Goal: Information Seeking & Learning: Learn about a topic

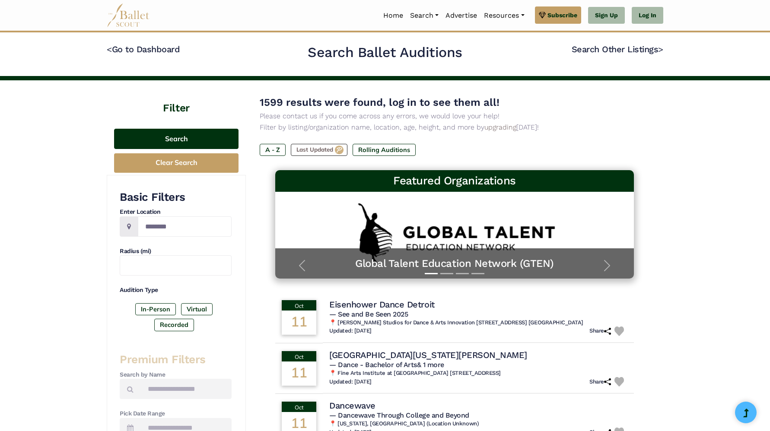
click at [185, 143] on button "Search" at bounding box center [176, 139] width 124 height 20
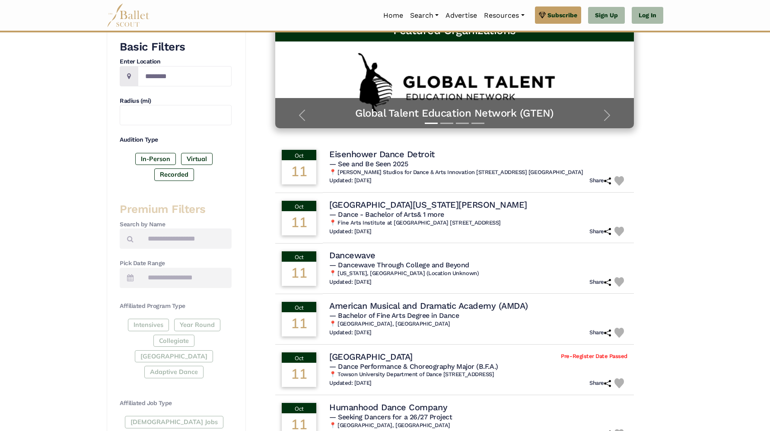
scroll to position [151, 0]
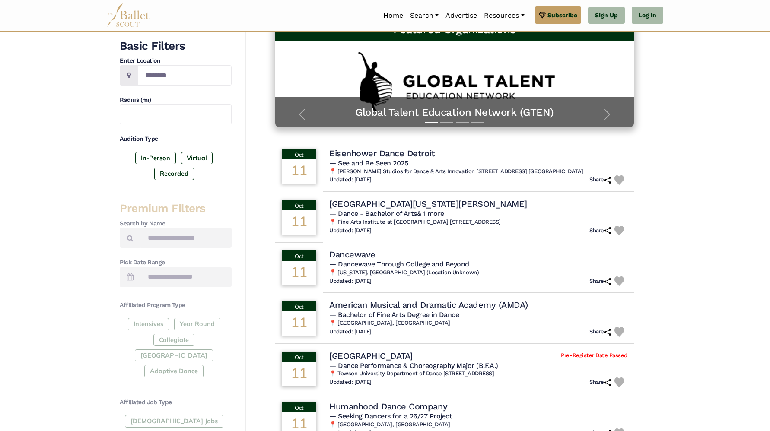
click at [174, 248] on div "Premium Filters Search by Name Pick Date Range Affiliated Program Type Intensiv…" at bounding box center [176, 331] width 112 height 261
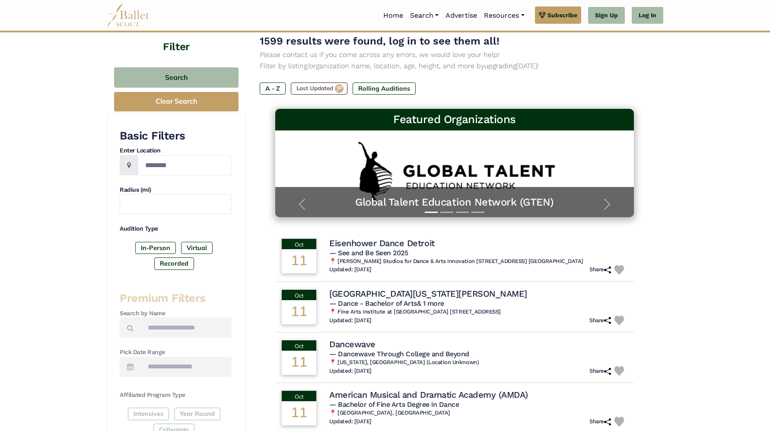
scroll to position [63, 0]
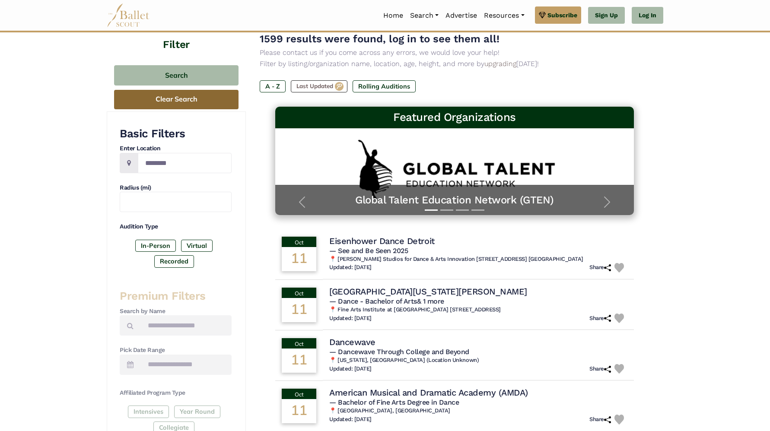
click at [181, 97] on button "Clear Search" at bounding box center [176, 99] width 124 height 19
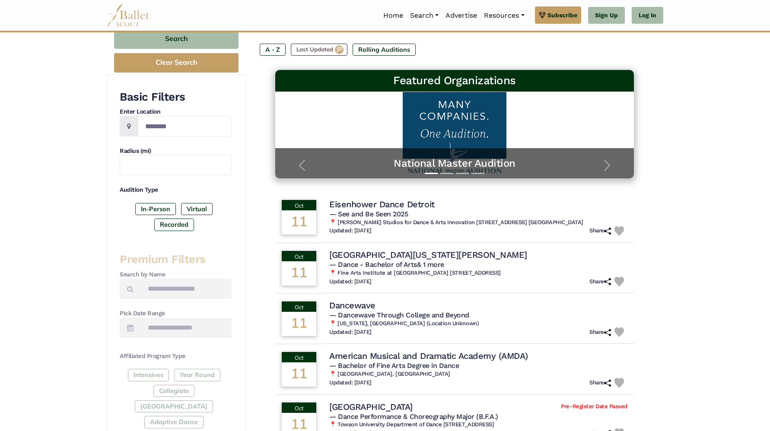
scroll to position [95, 0]
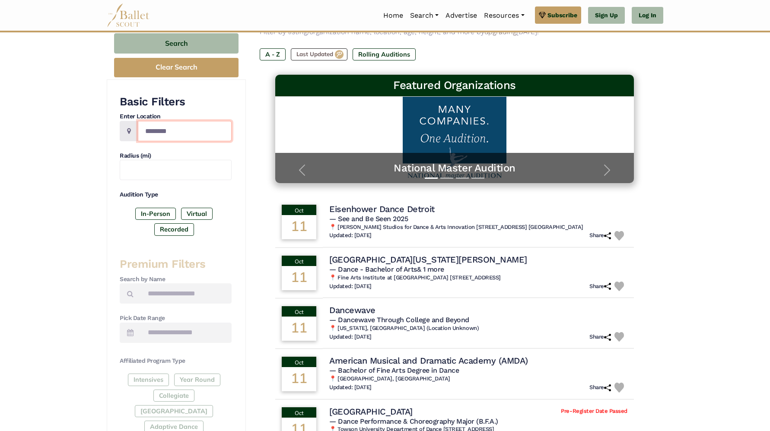
click at [171, 135] on input "Location" at bounding box center [185, 131] width 94 height 20
click at [164, 170] on input "text" at bounding box center [176, 170] width 112 height 20
click at [165, 211] on label "In-Person" at bounding box center [155, 214] width 41 height 12
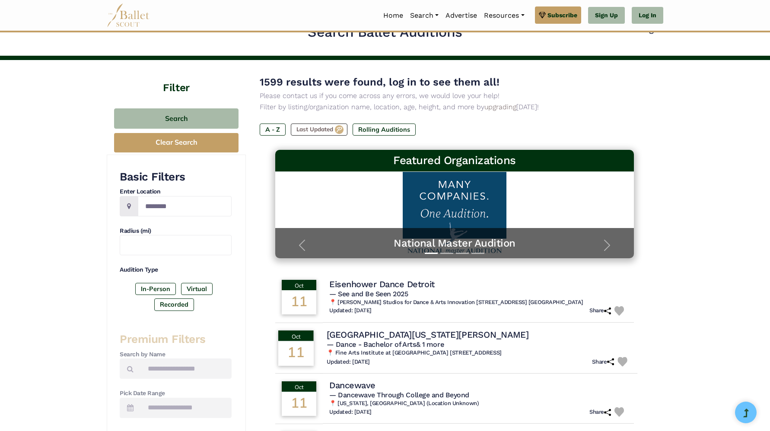
scroll to position [0, 0]
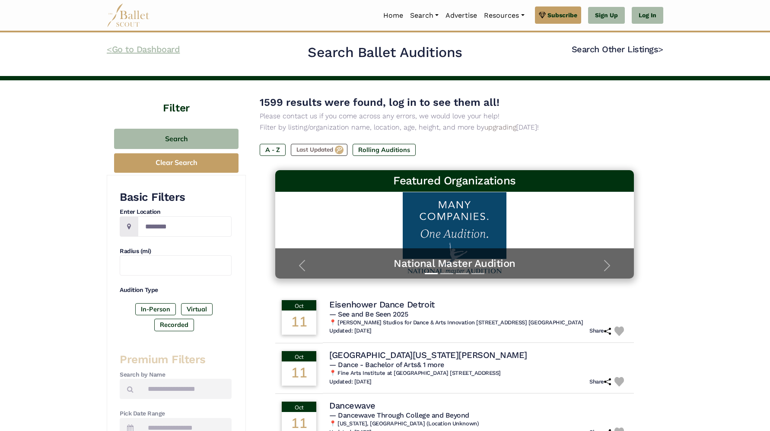
click at [115, 48] on link "< Go to Dashboard" at bounding box center [143, 49] width 73 height 10
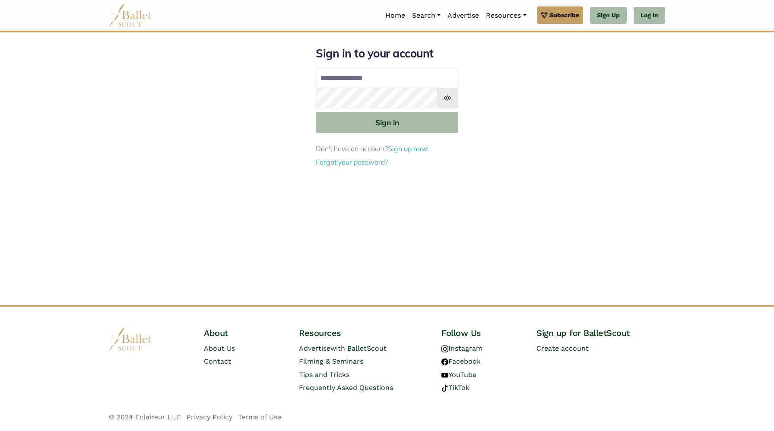
type input "**********"
click at [316, 112] on button "Sign in" at bounding box center [387, 122] width 143 height 21
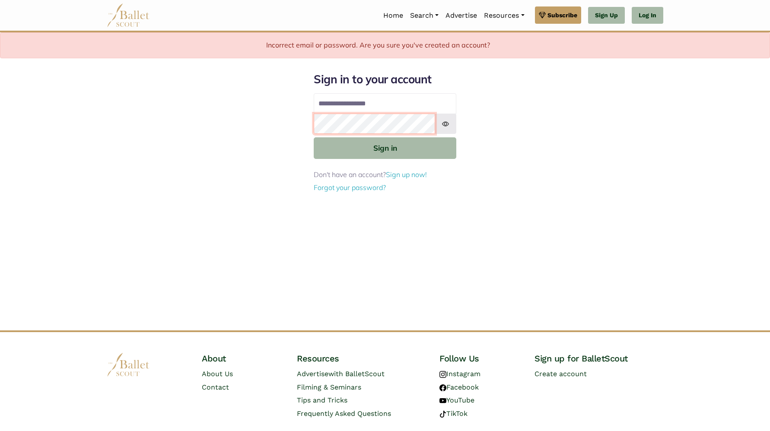
click at [314, 137] on button "Sign in" at bounding box center [385, 147] width 143 height 21
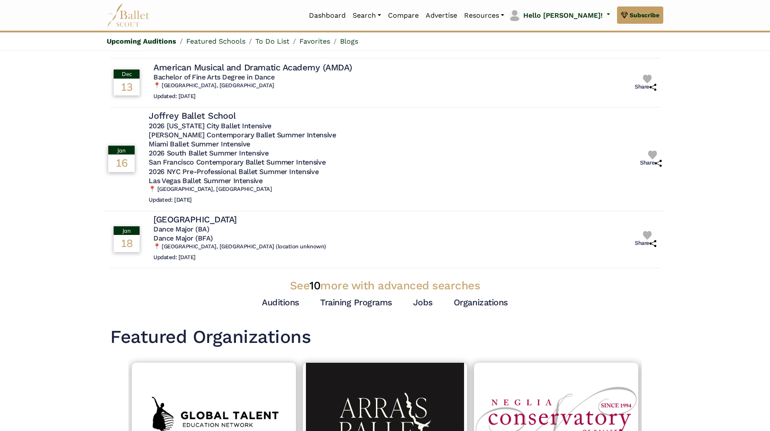
scroll to position [164, 0]
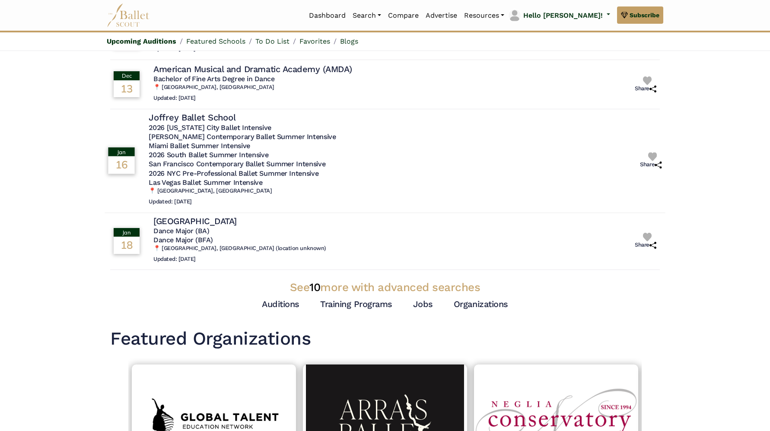
click at [211, 116] on h4 "Joffrey Ballet School" at bounding box center [192, 117] width 87 height 12
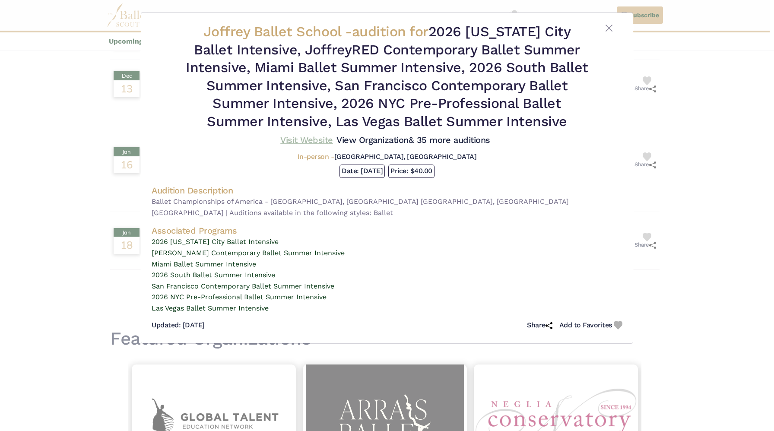
click at [325, 140] on link "Visit Website" at bounding box center [306, 140] width 53 height 10
click at [611, 28] on button "Close" at bounding box center [609, 28] width 10 height 10
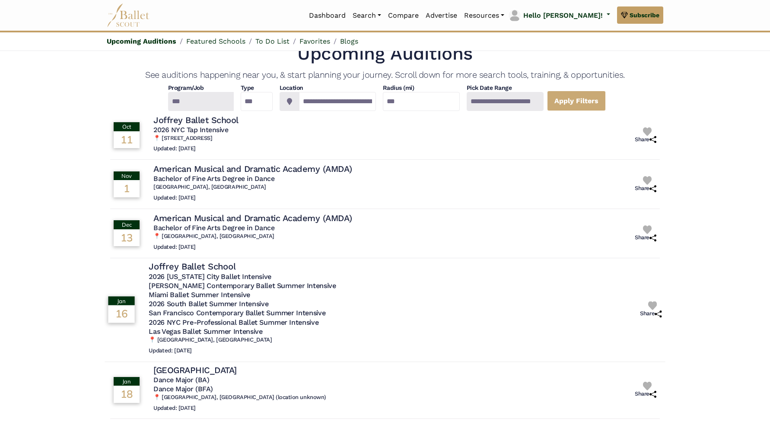
scroll to position [0, 0]
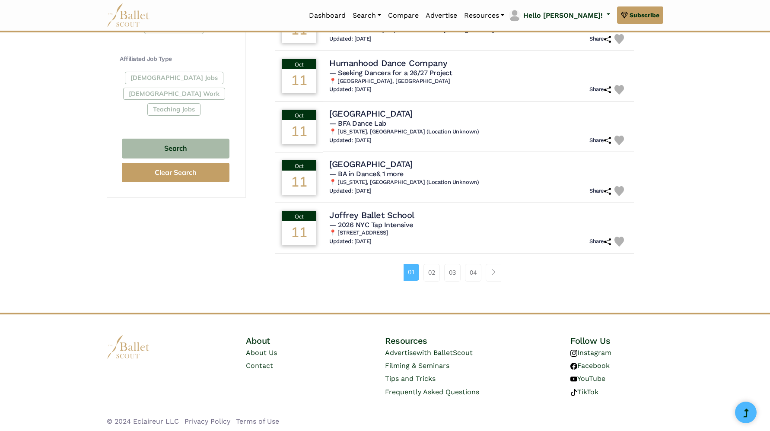
scroll to position [499, 0]
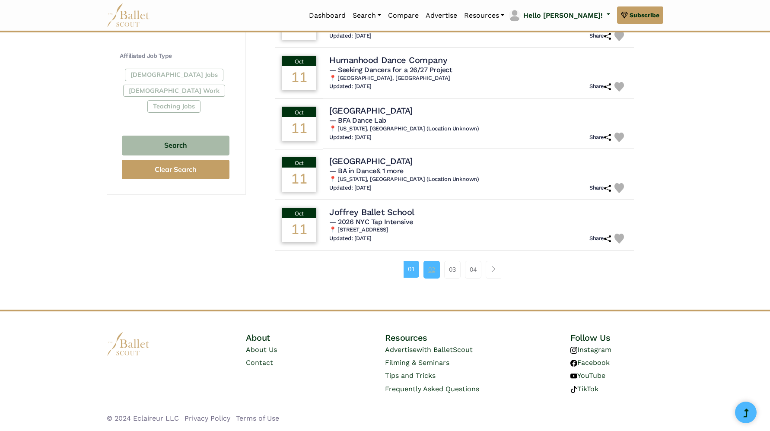
click at [432, 269] on link "02" at bounding box center [431, 269] width 16 height 17
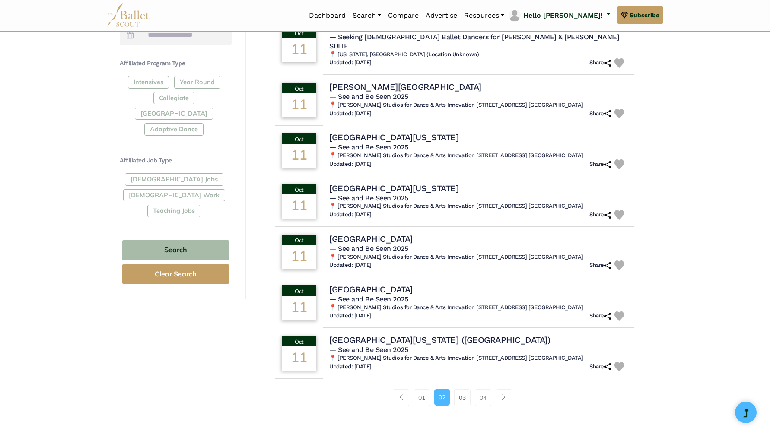
scroll to position [393, 0]
click at [463, 389] on link "03" at bounding box center [462, 397] width 16 height 17
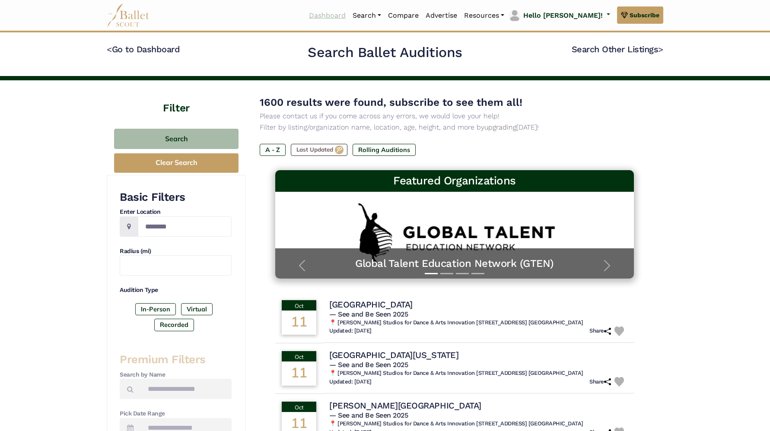
click at [343, 14] on link "Dashboard" at bounding box center [327, 15] width 44 height 18
click at [173, 49] on link "< Go to Dashboard" at bounding box center [143, 49] width 73 height 10
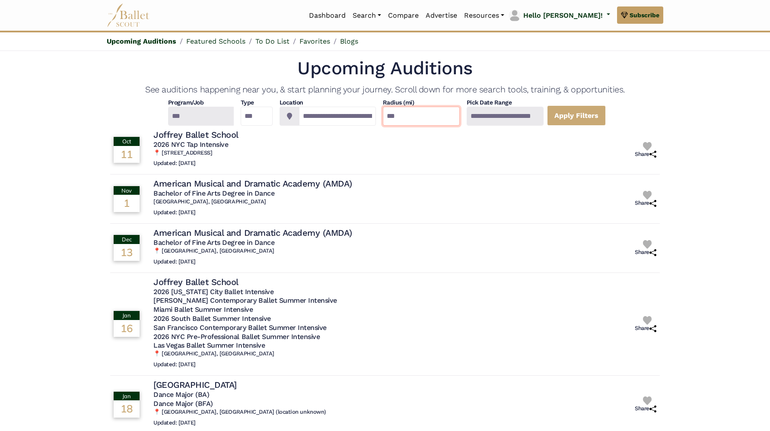
click at [429, 117] on input "***" at bounding box center [421, 116] width 77 height 19
click at [251, 111] on select "*** ********* ******* ********" at bounding box center [257, 116] width 32 height 19
select select "*"
click at [241, 107] on select "*** ********* ******* ********" at bounding box center [257, 116] width 32 height 19
click at [194, 122] on div at bounding box center [201, 116] width 66 height 19
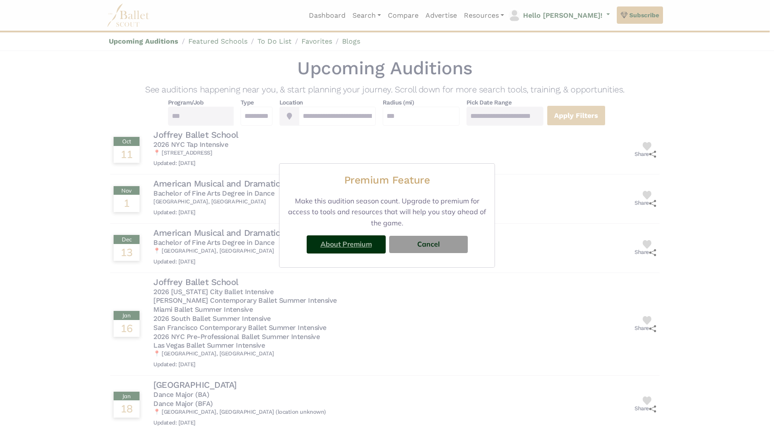
click at [367, 244] on link "About Premium" at bounding box center [345, 244] width 51 height 9
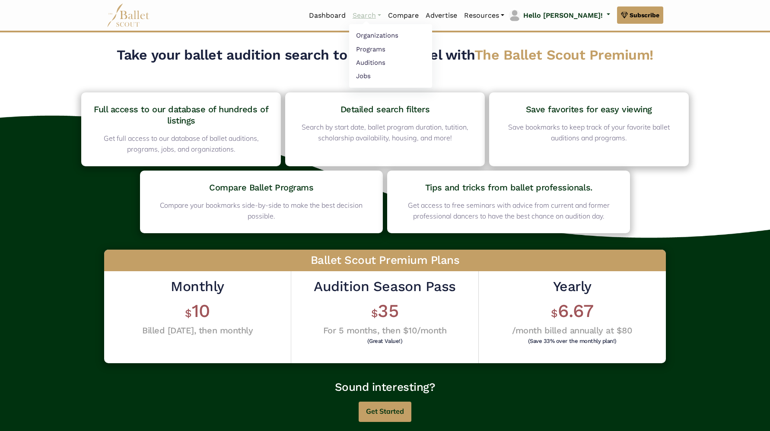
click at [384, 13] on link "Search" at bounding box center [366, 15] width 35 height 18
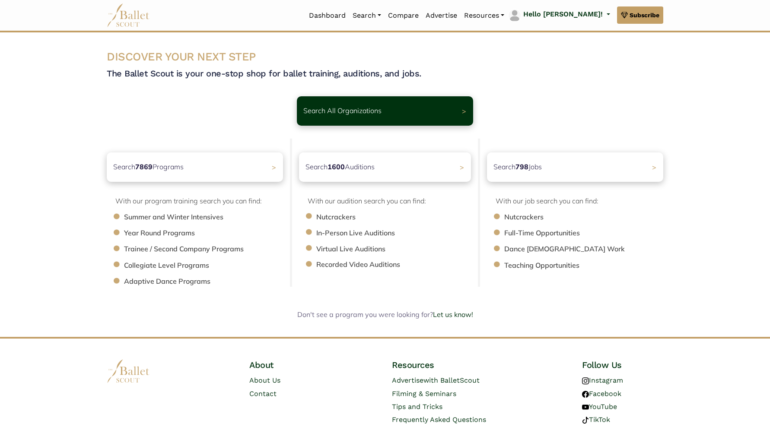
click at [212, 219] on li "Summer and Winter Intensives" at bounding box center [208, 217] width 168 height 11
click at [264, 170] on div "Search 7869 Programs >" at bounding box center [194, 167] width 185 height 31
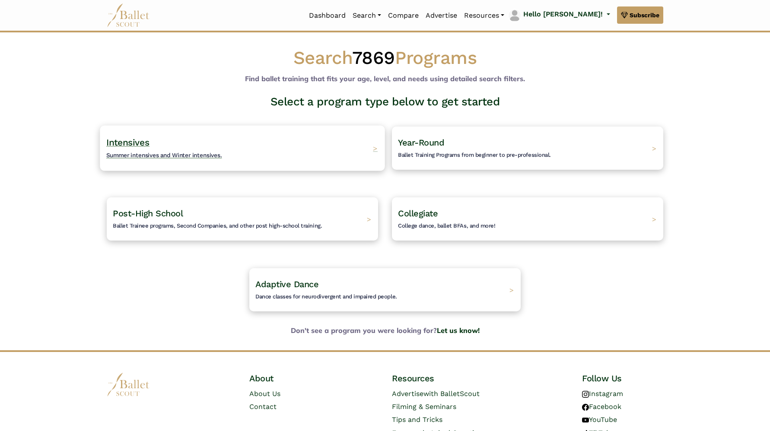
click at [249, 158] on div "Intensives Summer intensives and Winter intensives. >" at bounding box center [242, 147] width 285 height 45
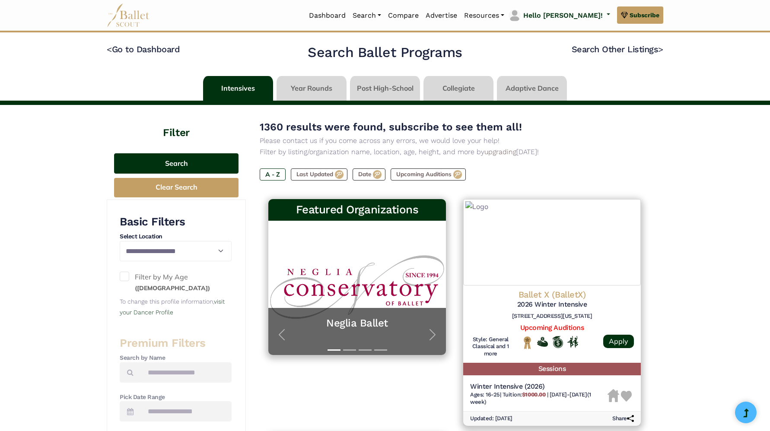
click at [191, 156] on button "Search" at bounding box center [176, 163] width 124 height 20
click at [193, 159] on button "Search" at bounding box center [176, 163] width 124 height 20
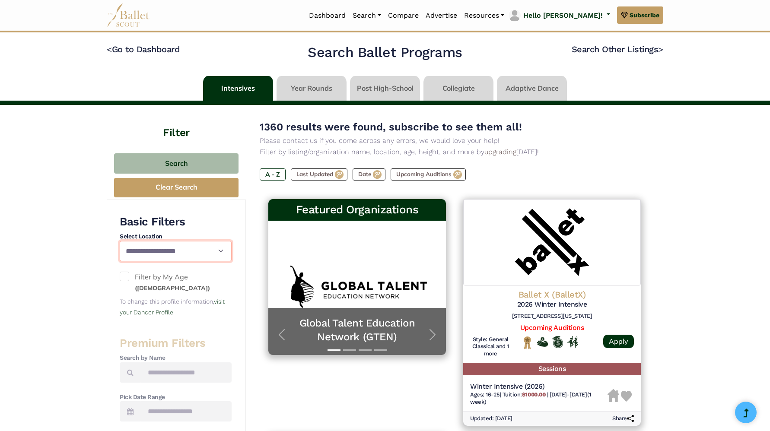
click at [208, 248] on select "**********" at bounding box center [176, 251] width 112 height 20
